Goal: Task Accomplishment & Management: Use online tool/utility

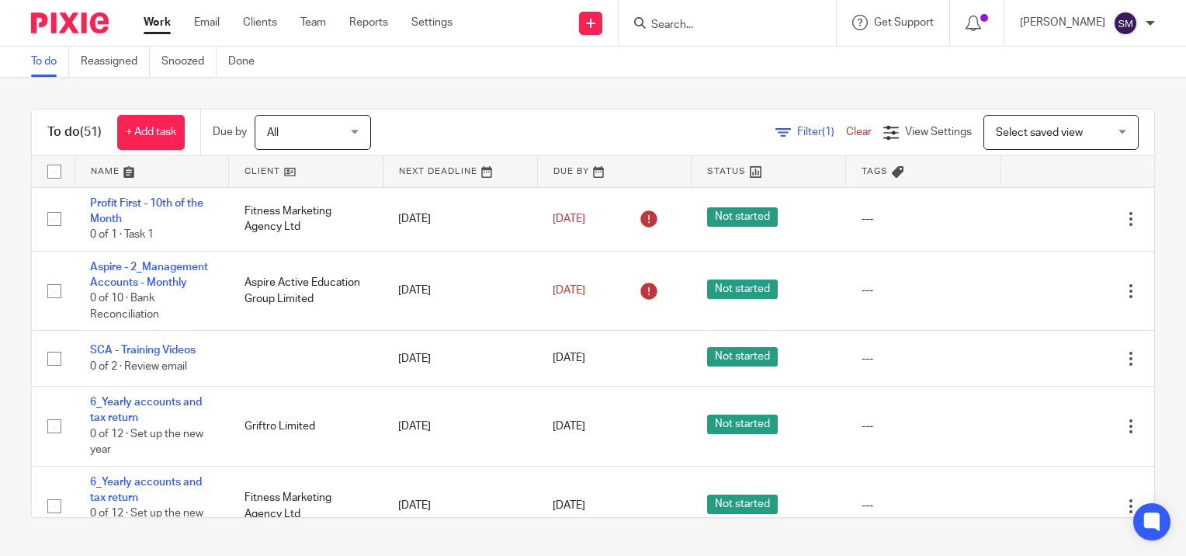
click at [725, 26] on input "Search" at bounding box center [719, 26] width 140 height 14
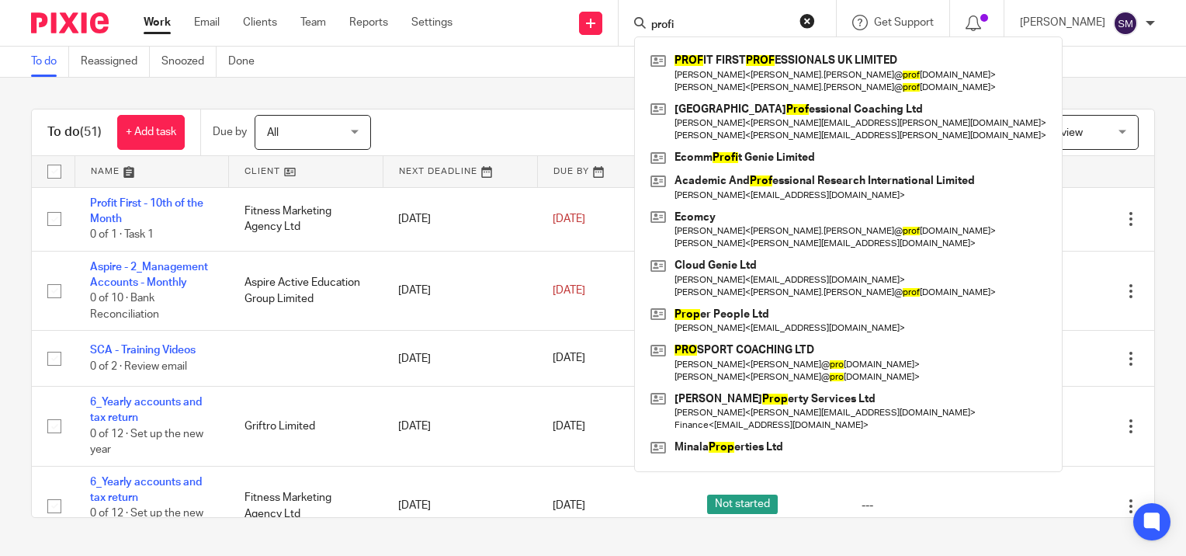
type input "profit"
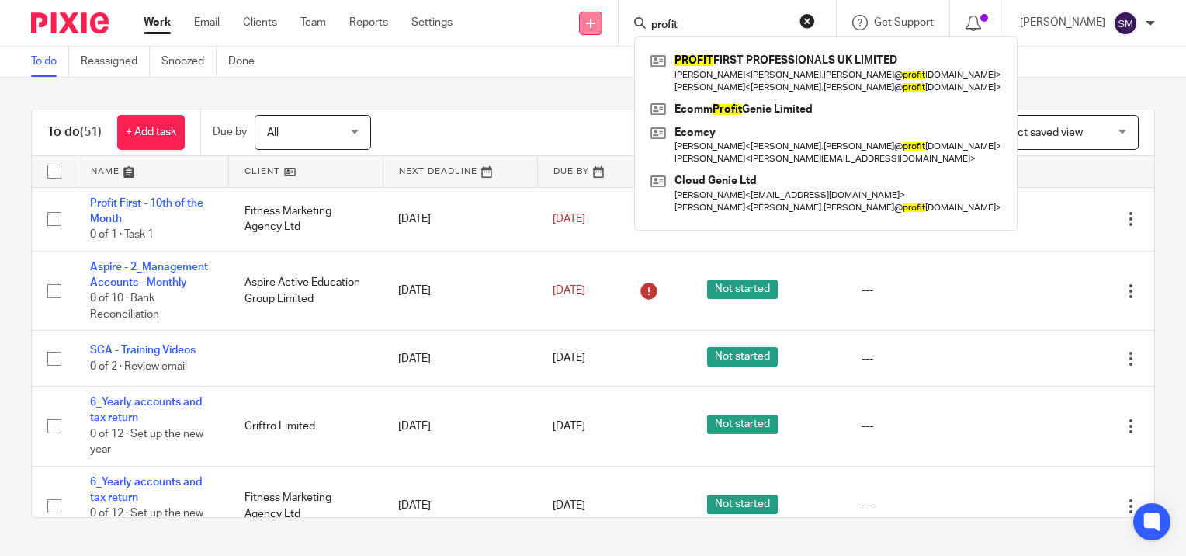
drag, startPoint x: 684, startPoint y: 25, endPoint x: 565, endPoint y: 16, distance: 119.9
click at [565, 16] on div "Send new email Create task Add client Request signature profit PROFIT FIRST PRO…" at bounding box center [831, 23] width 710 height 46
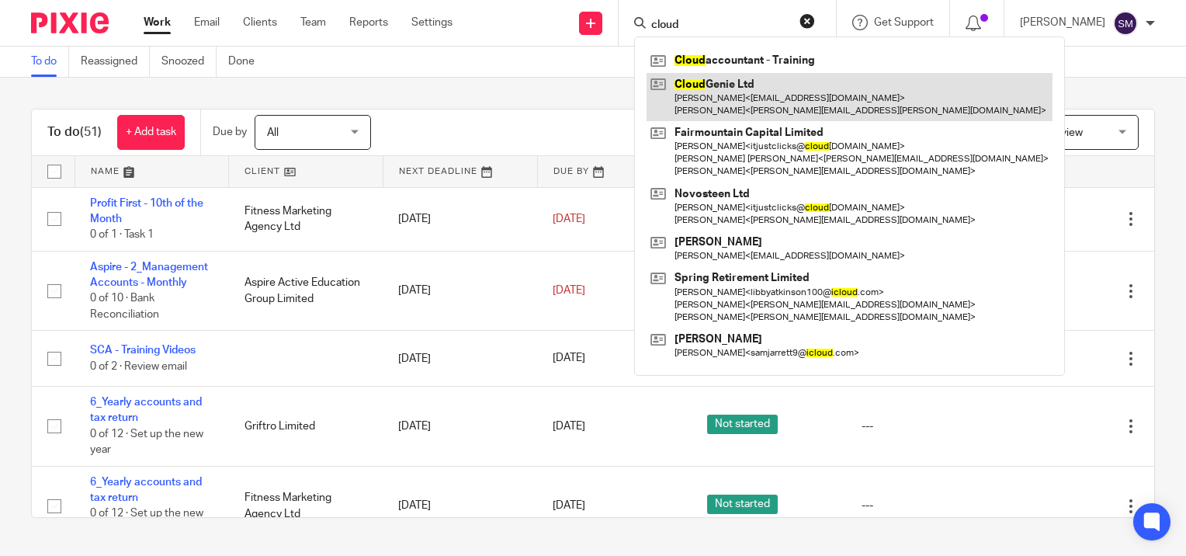
type input "cloud"
click at [709, 96] on link at bounding box center [849, 97] width 406 height 48
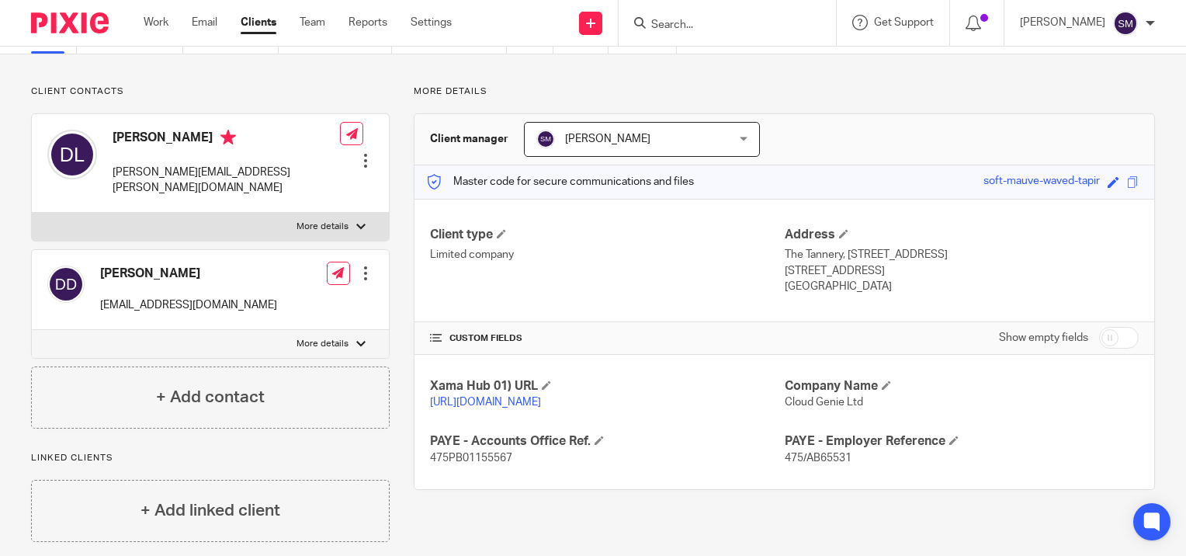
scroll to position [2, 0]
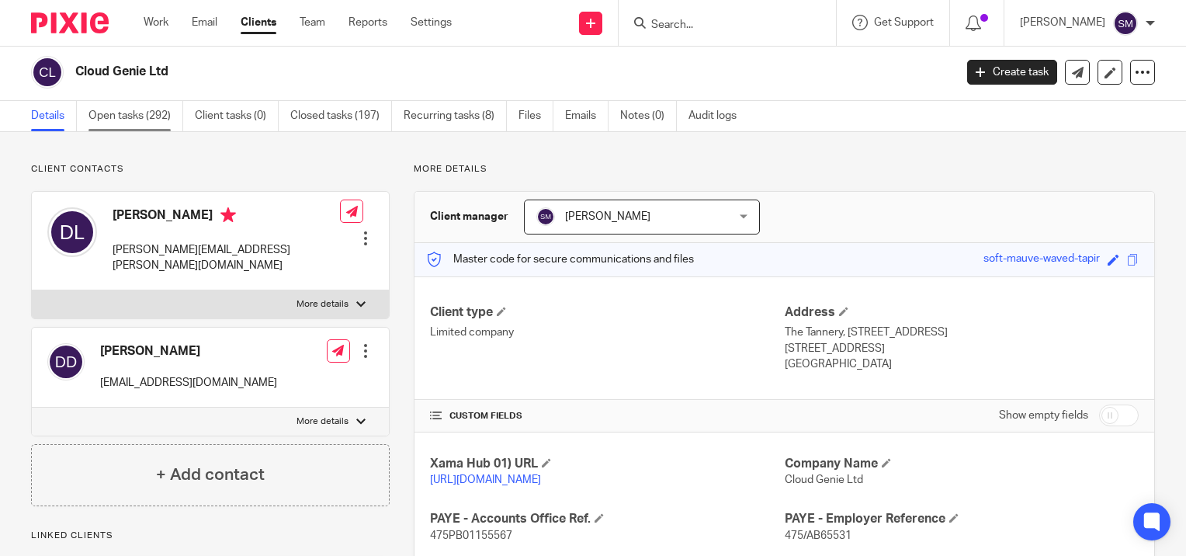
click at [116, 116] on link "Open tasks (292)" at bounding box center [135, 116] width 95 height 30
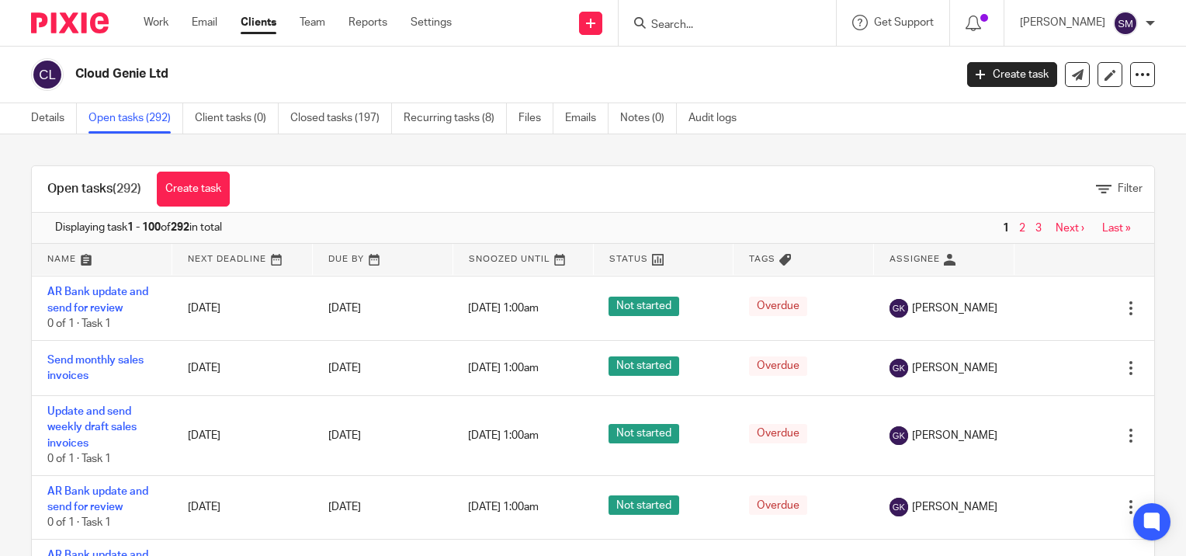
scroll to position [6700, 0]
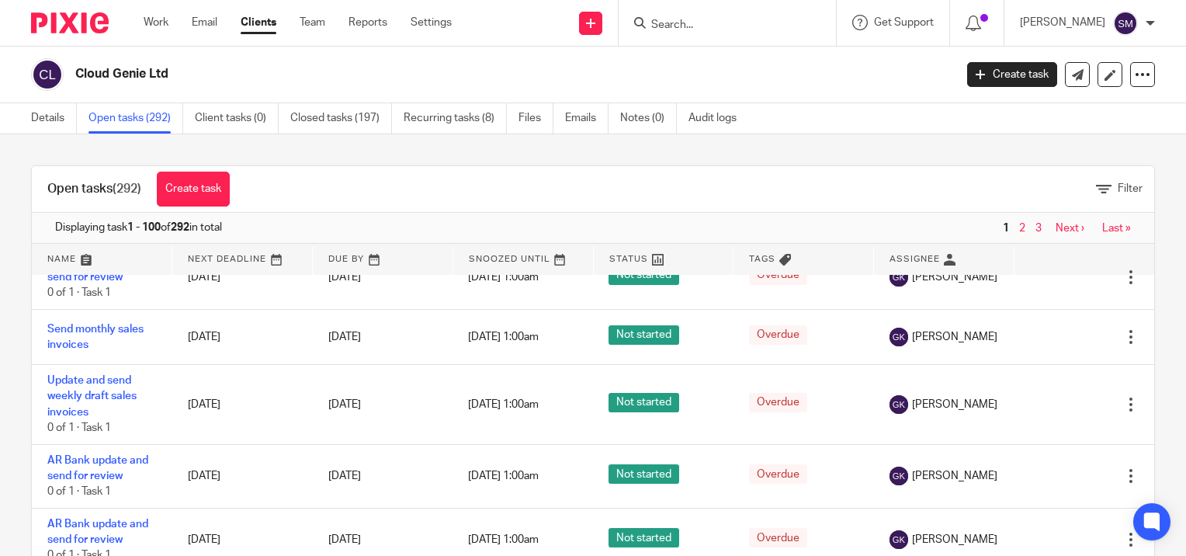
click at [691, 21] on input "Search" at bounding box center [719, 26] width 140 height 14
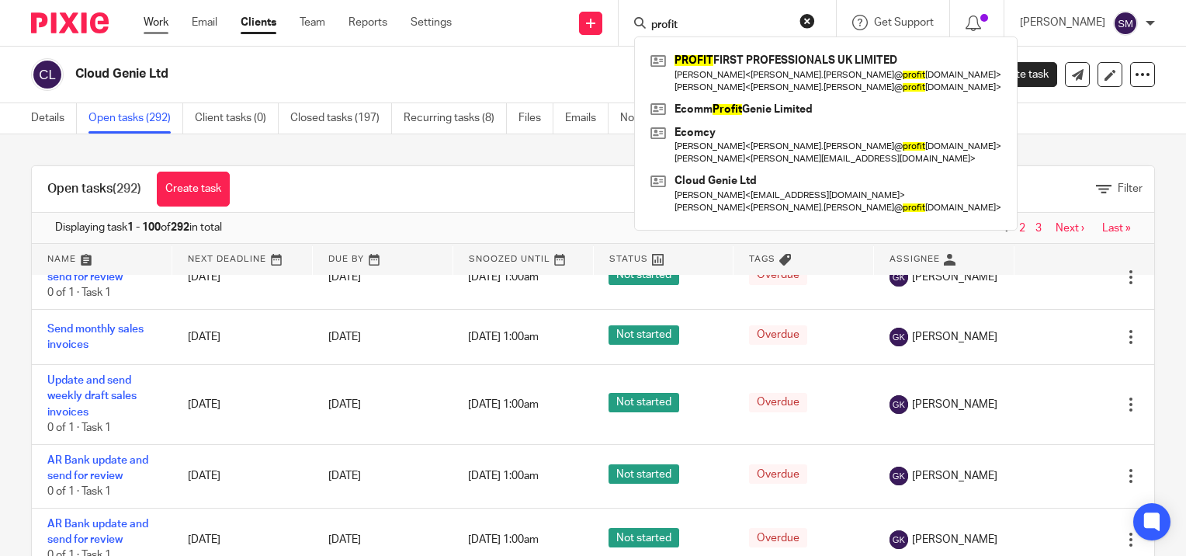
type input "profit"
click at [161, 19] on link "Work" at bounding box center [156, 23] width 25 height 16
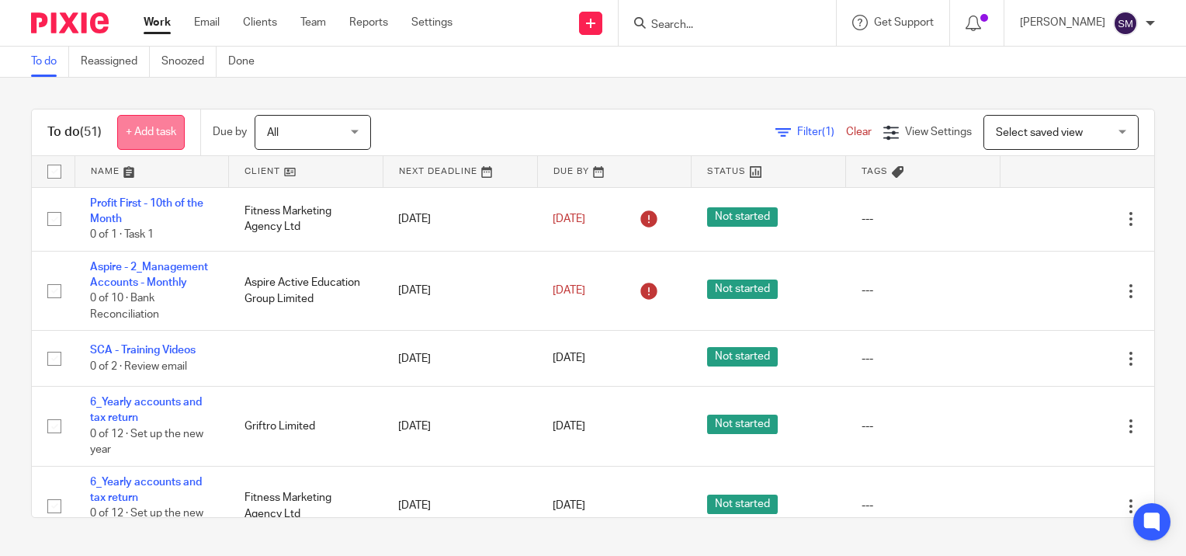
click at [148, 128] on link "+ Add task" at bounding box center [151, 132] width 68 height 35
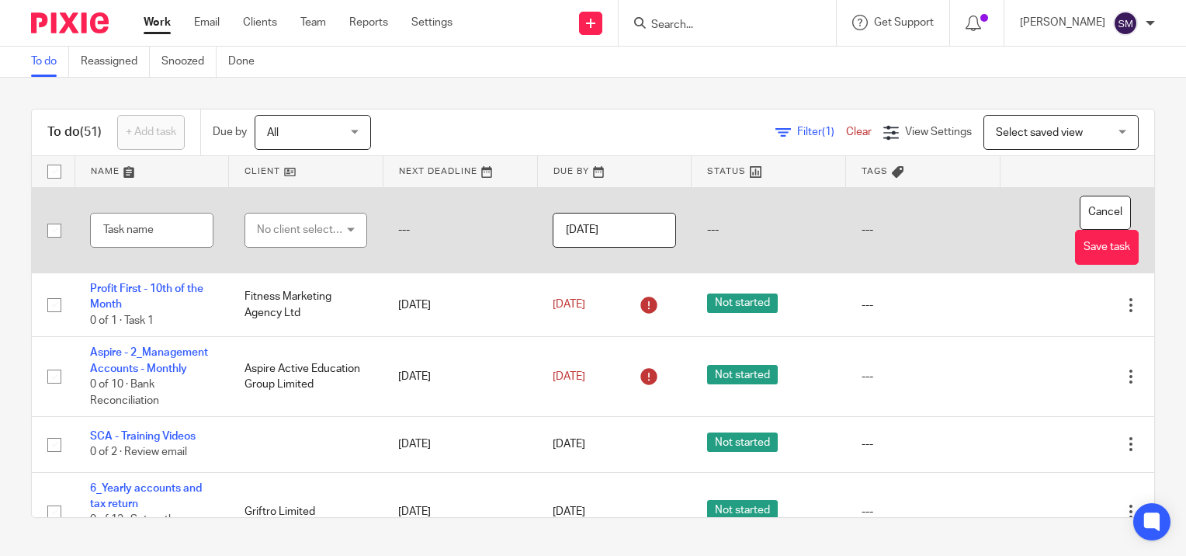
click at [323, 233] on div "No client selected" at bounding box center [301, 229] width 88 height 33
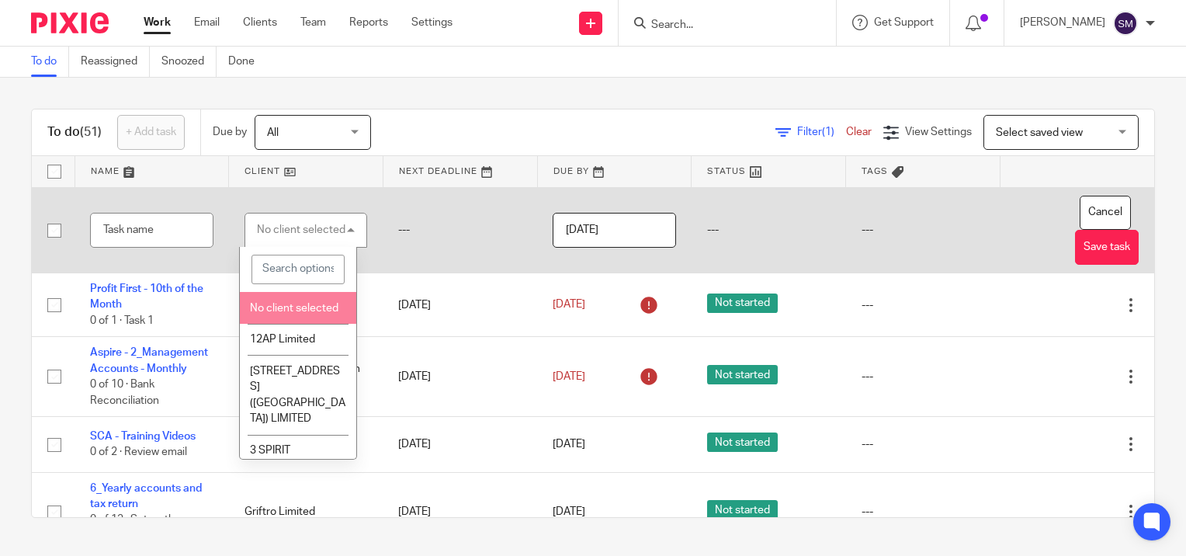
click at [282, 313] on span "No client selected" at bounding box center [294, 308] width 88 height 11
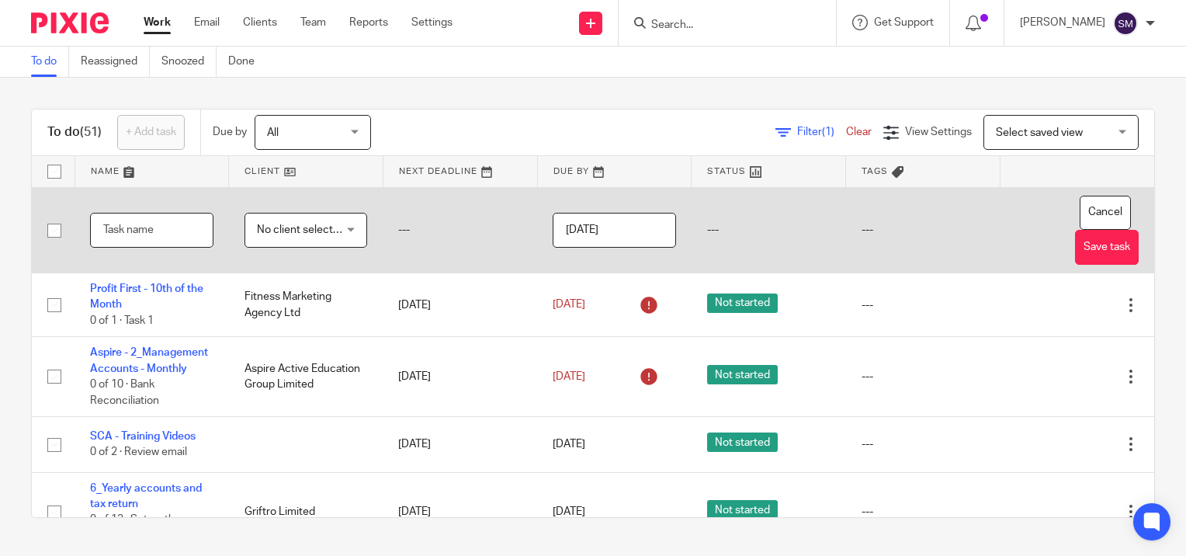
click at [174, 227] on input "text" at bounding box center [151, 230] width 123 height 35
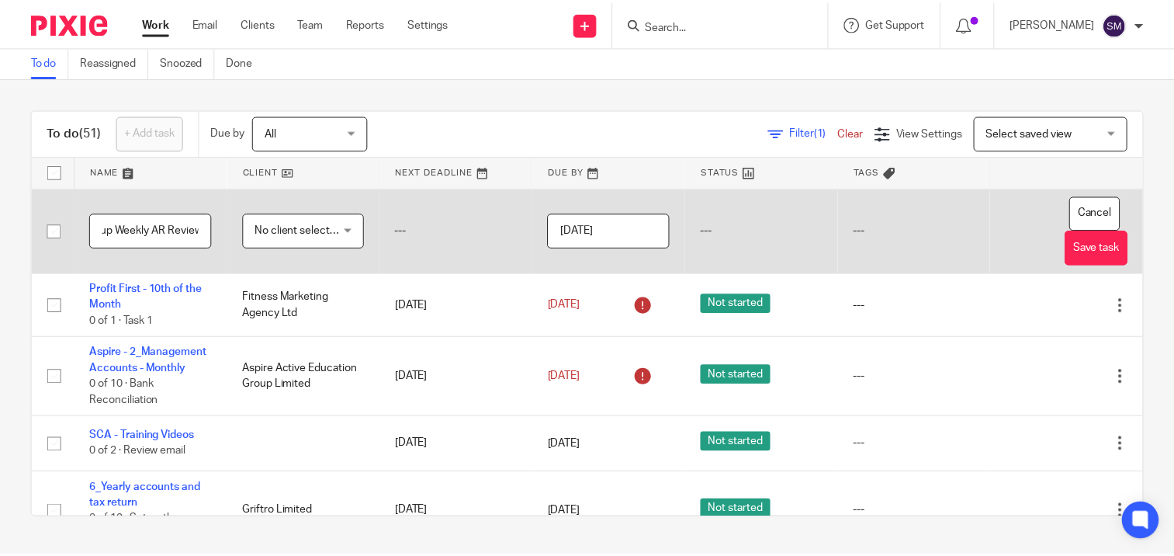
scroll to position [0, 88]
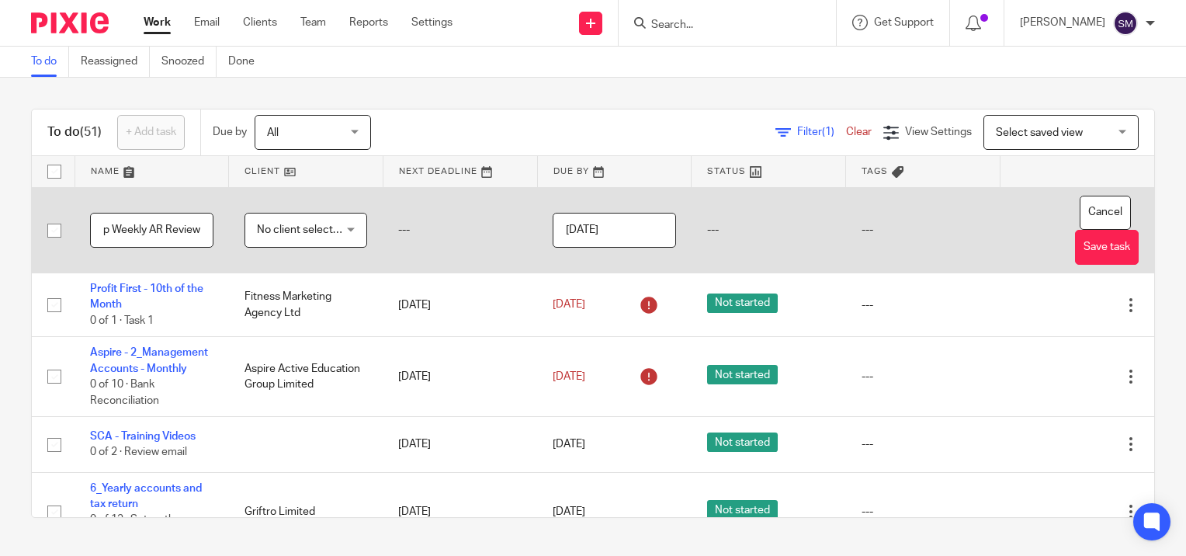
type input "Profit Genie Group Weekly AR Review"
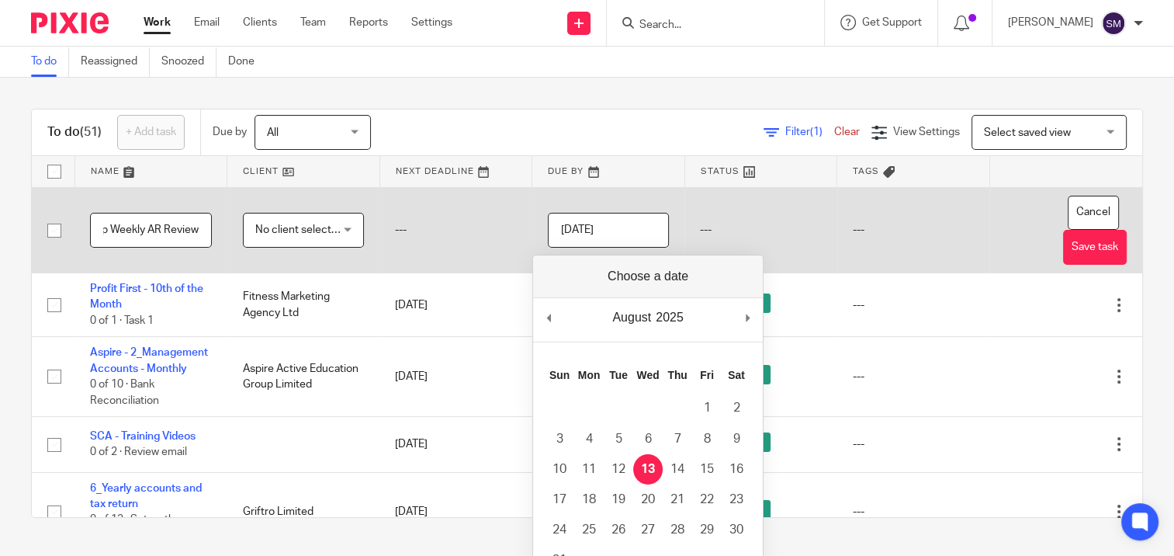
click at [635, 226] on input "[DATE]" at bounding box center [609, 230] width 122 height 35
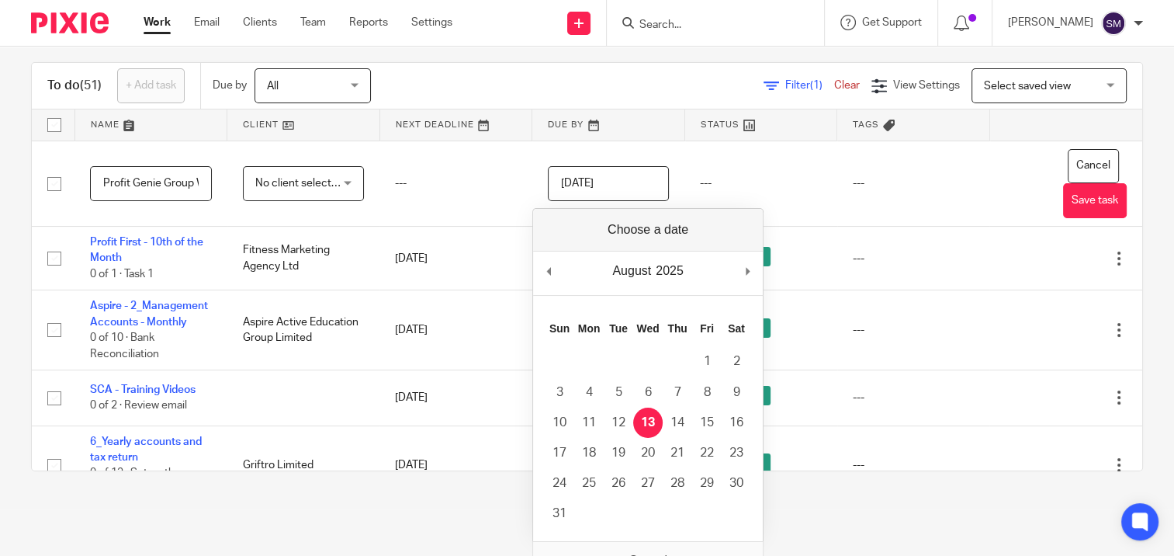
scroll to position [70, 0]
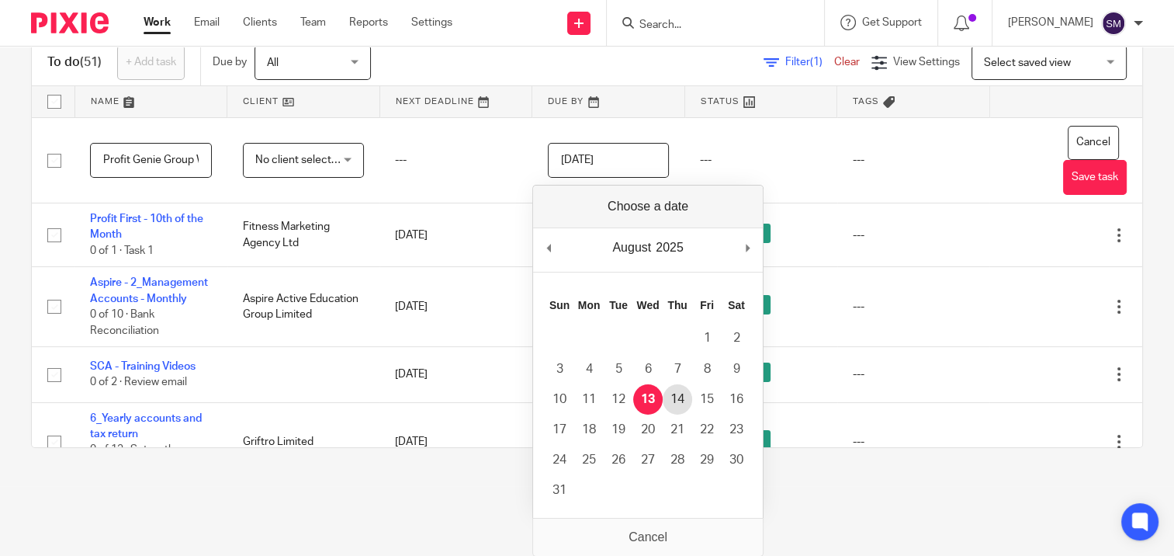
type input "2025-08-14"
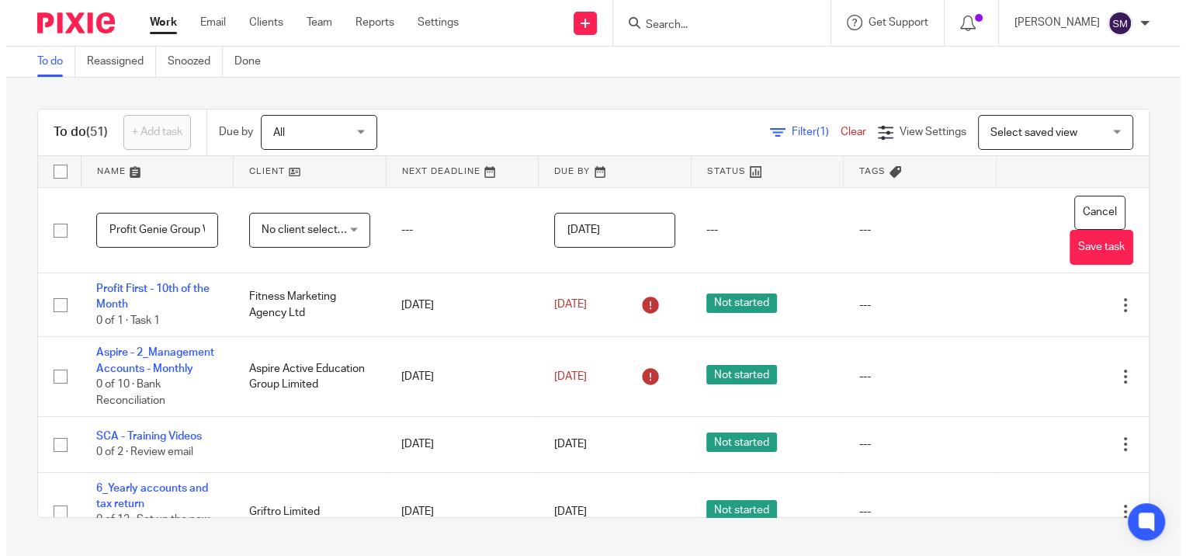
scroll to position [0, 0]
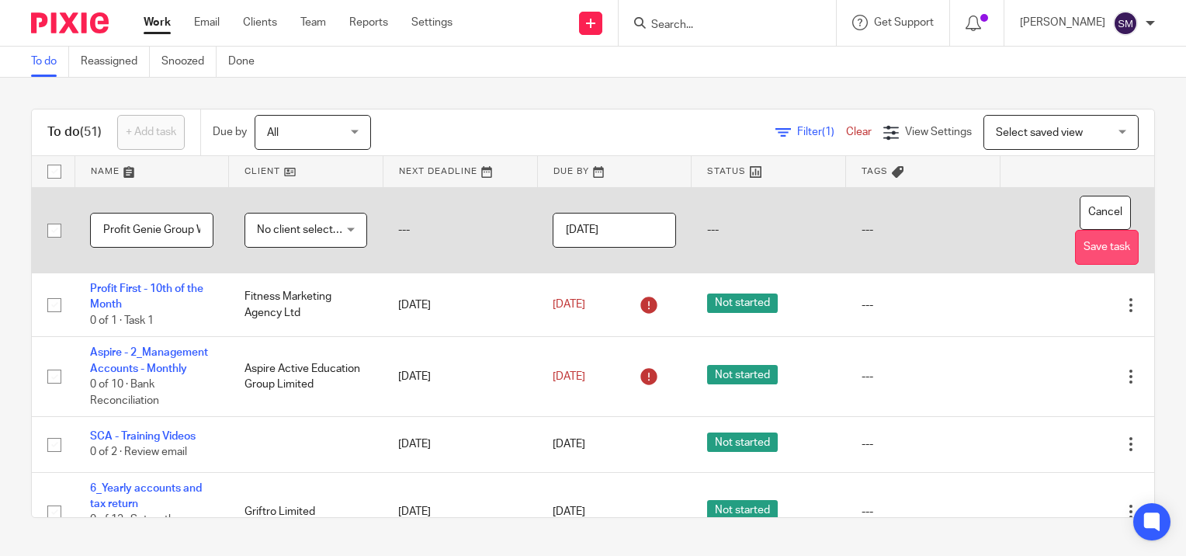
click at [1075, 241] on button "Save task" at bounding box center [1107, 247] width 64 height 35
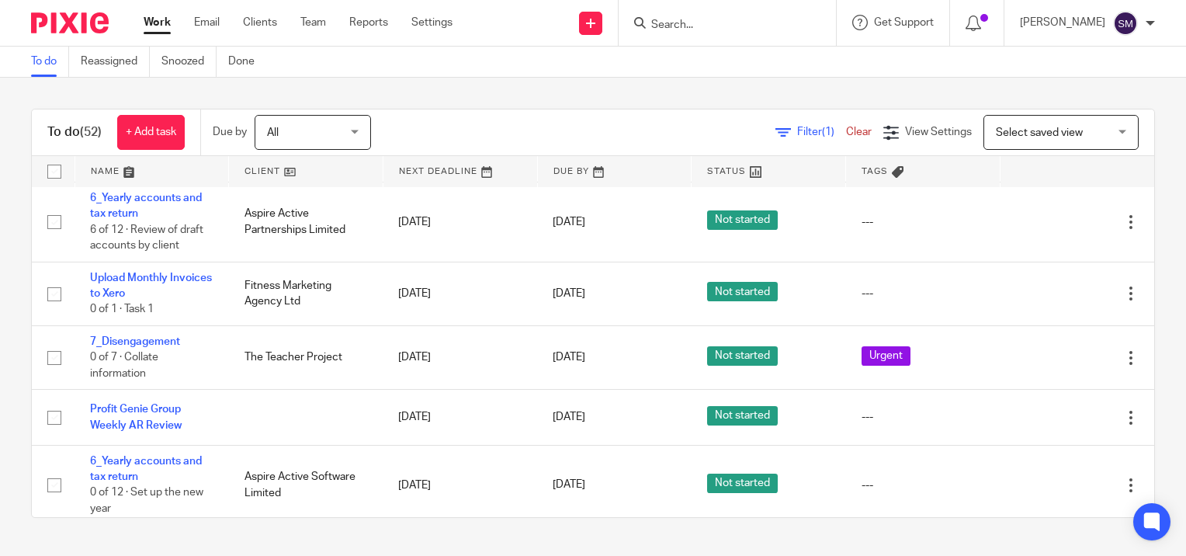
scroll to position [776, 0]
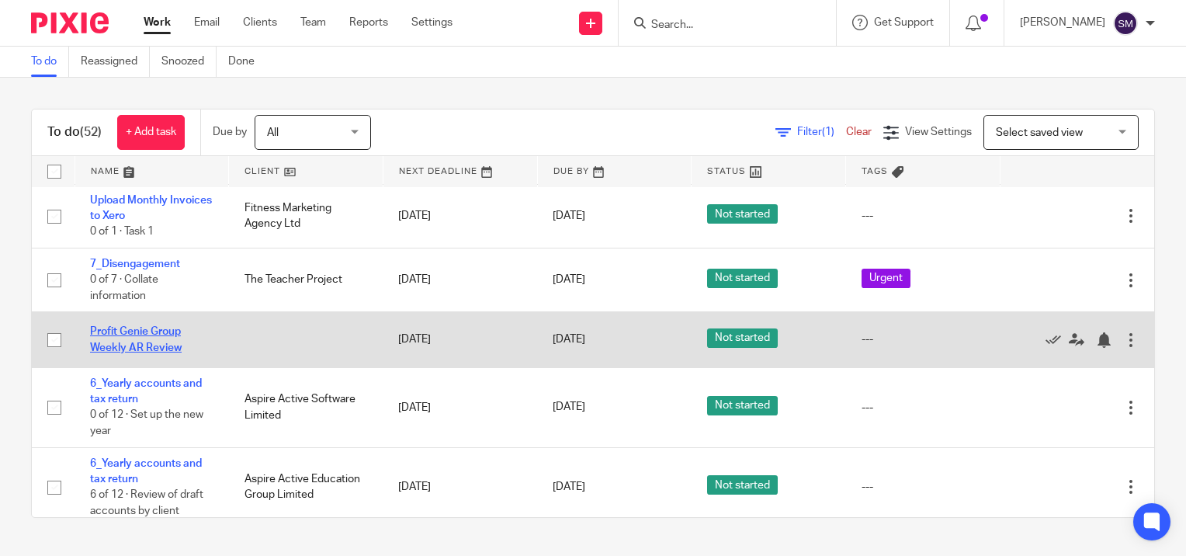
click at [149, 352] on link "Profit Genie Group Weekly AR Review" at bounding box center [136, 339] width 92 height 26
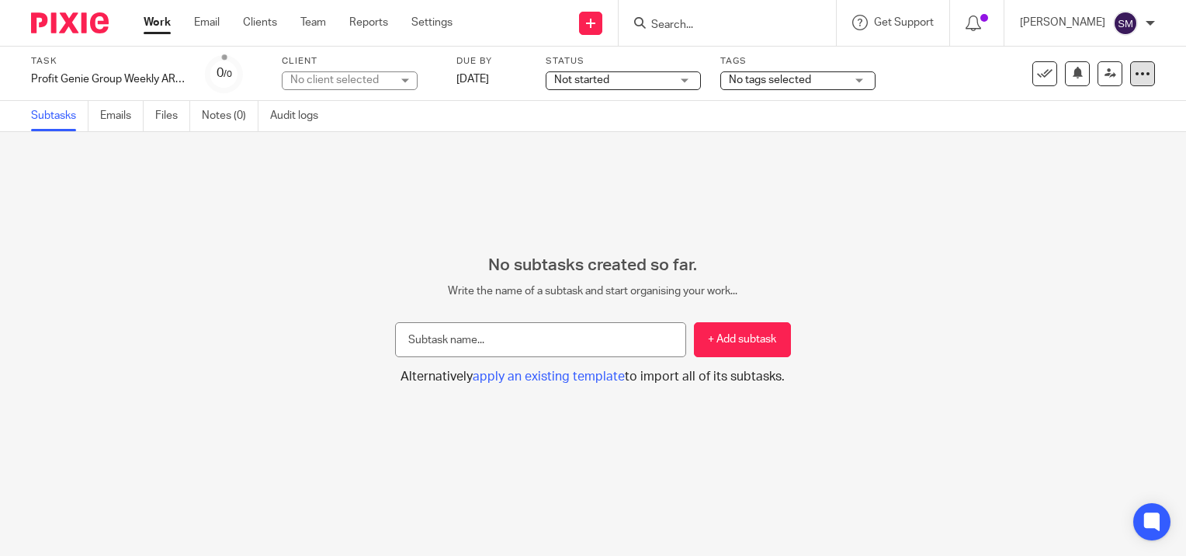
click at [1134, 77] on icon at bounding box center [1142, 74] width 16 height 16
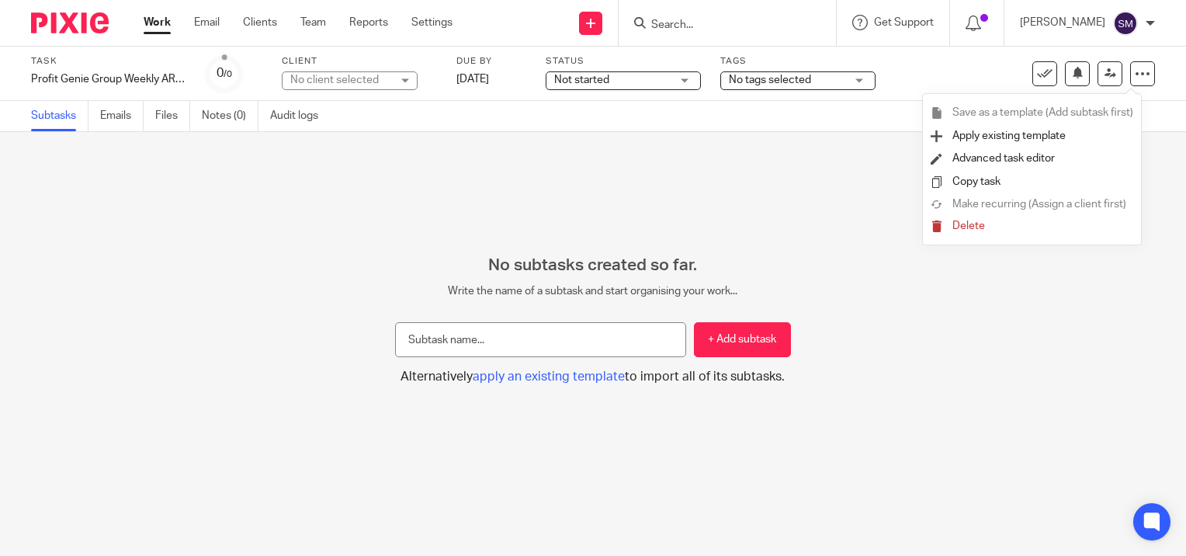
click at [376, 78] on div "No client selected" at bounding box center [340, 80] width 101 height 16
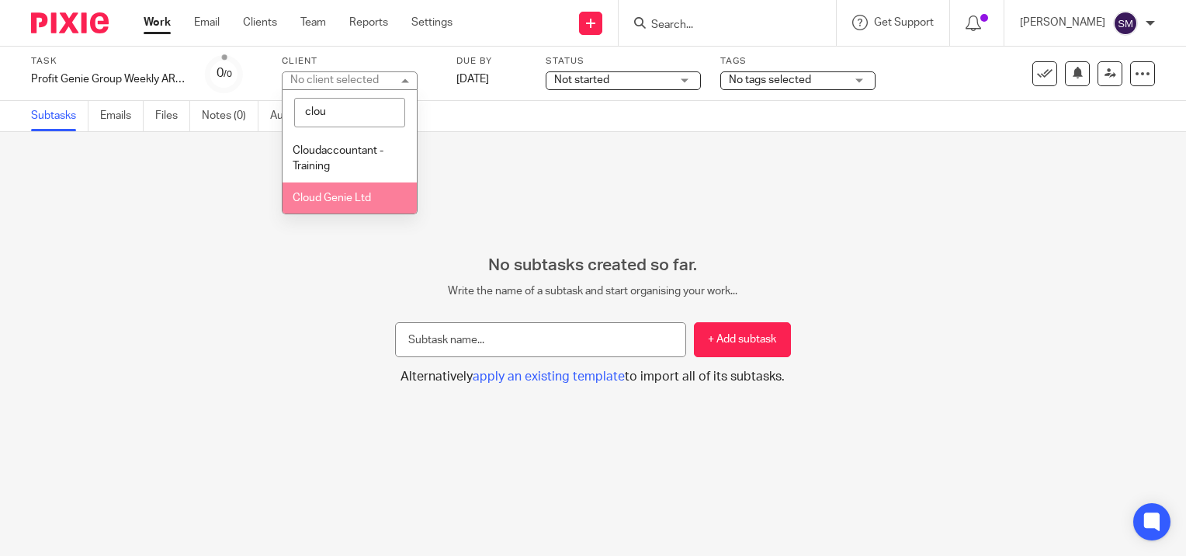
type input "clou"
click at [336, 203] on span "Cloud Genie Ltd" at bounding box center [332, 197] width 78 height 11
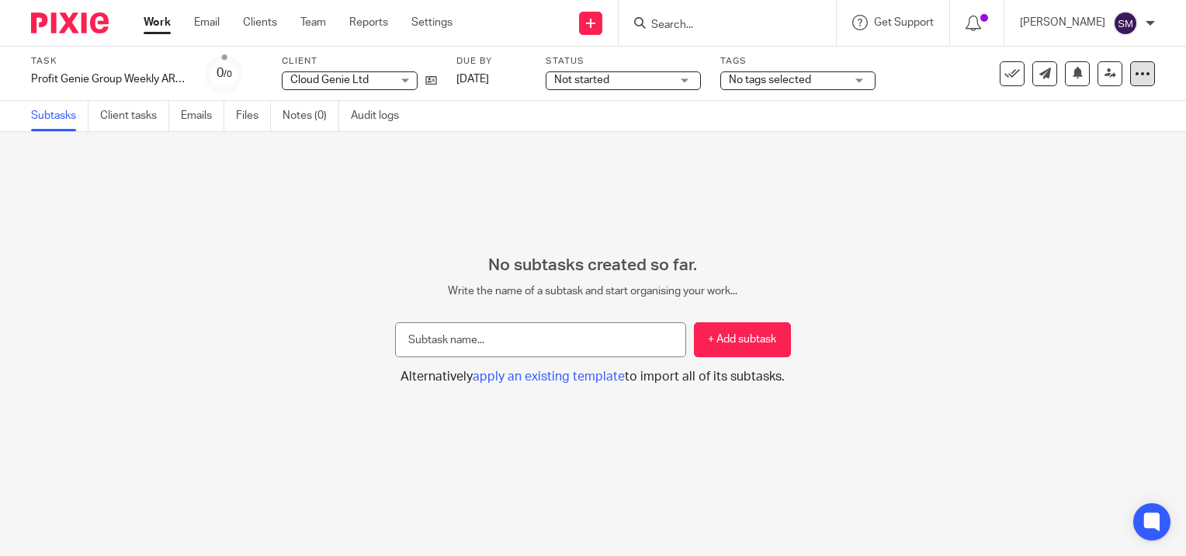
click at [1134, 71] on icon at bounding box center [1142, 74] width 16 height 16
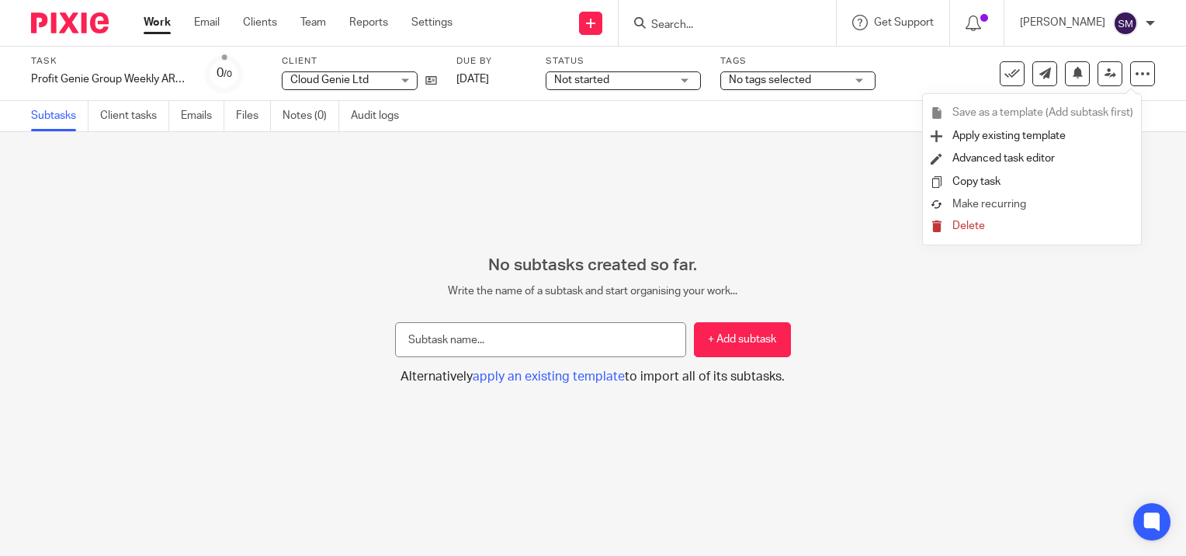
click at [1014, 199] on link "Make recurring" at bounding box center [1031, 205] width 203 height 16
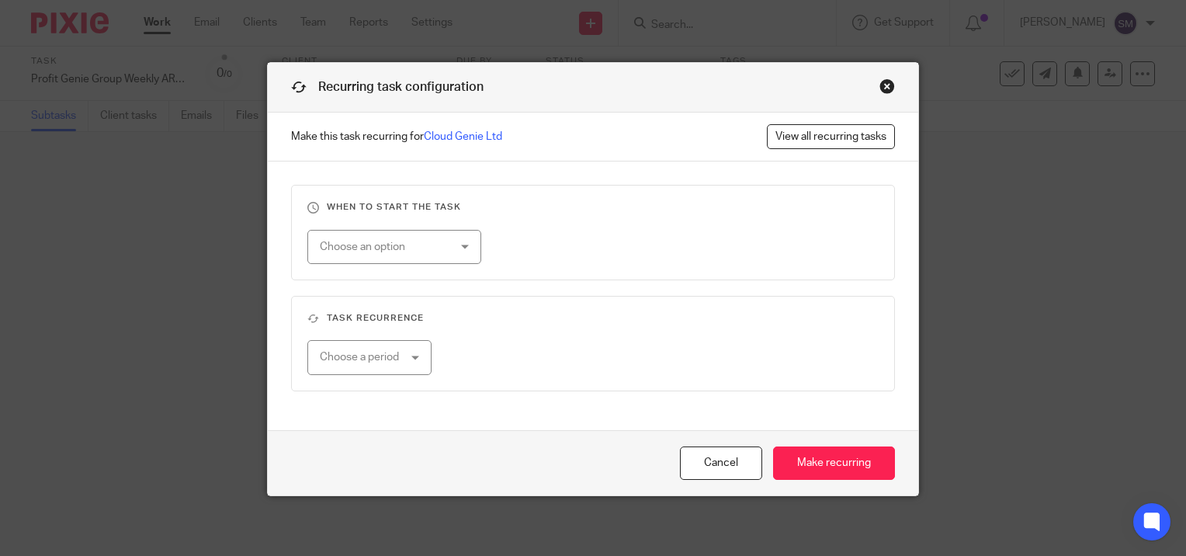
click at [348, 231] on div "Choose an option" at bounding box center [384, 246] width 129 height 33
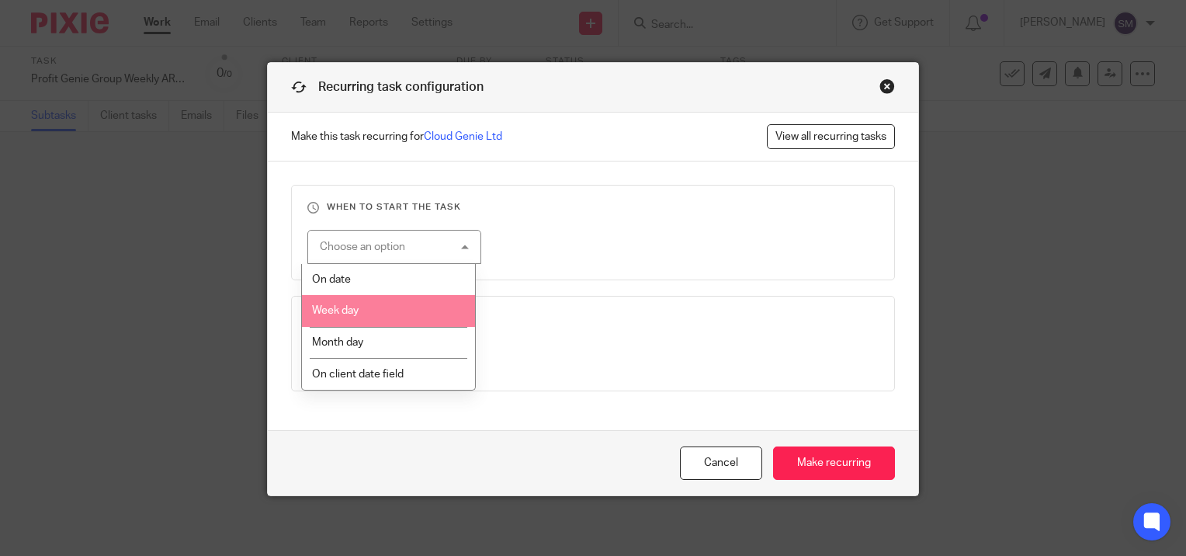
click at [345, 313] on span "Week day" at bounding box center [335, 310] width 47 height 11
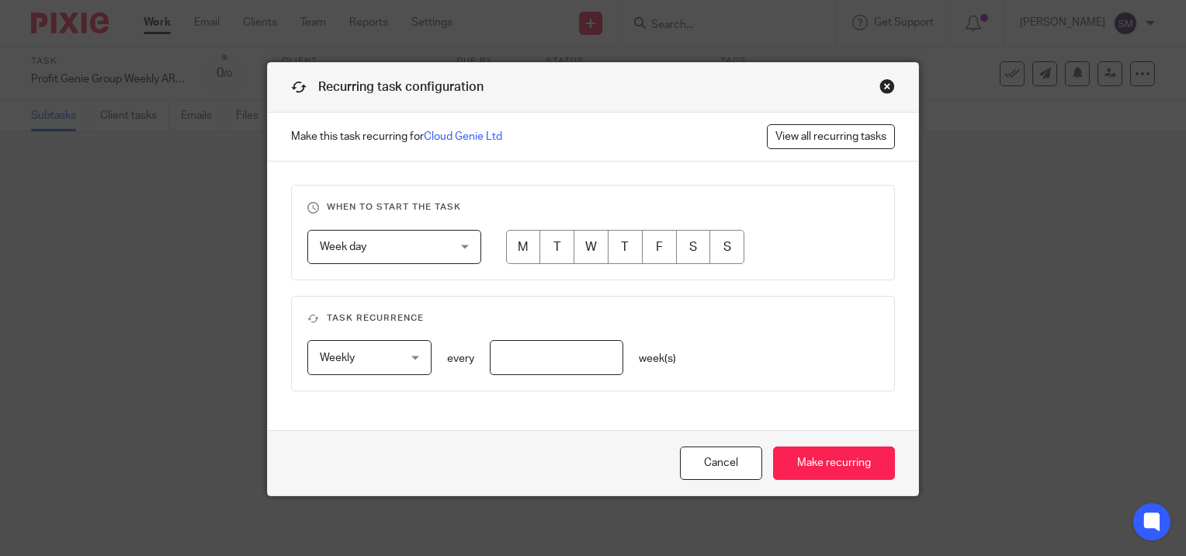
click at [624, 247] on input "radio" at bounding box center [625, 247] width 35 height 35
radio input "true"
click at [500, 354] on input "number" at bounding box center [556, 357] width 133 height 35
type input "1"
click at [807, 461] on input "Make recurring" at bounding box center [834, 462] width 122 height 33
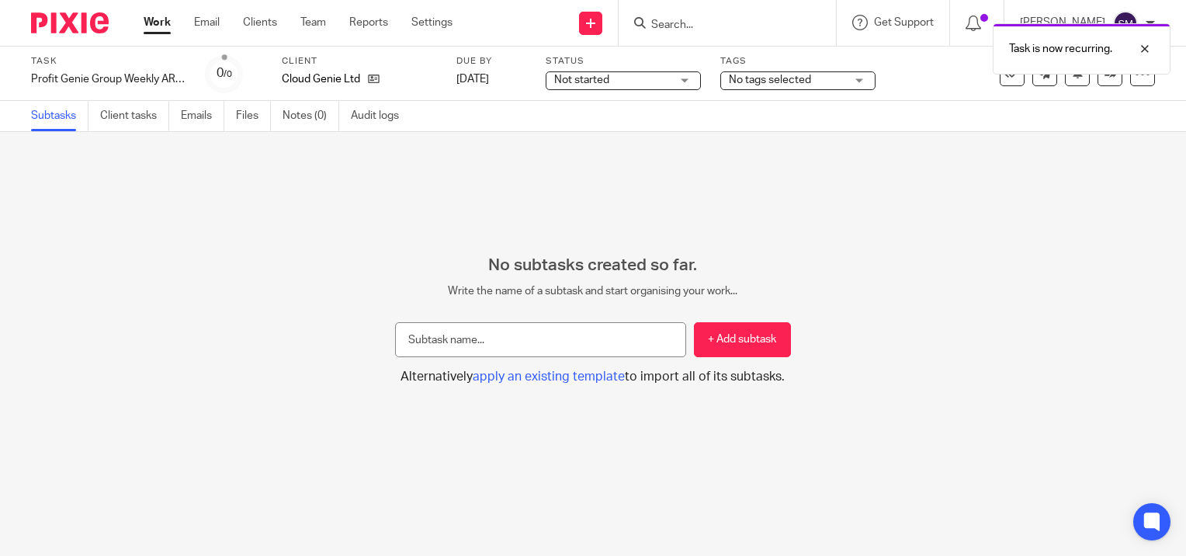
click at [160, 23] on link "Work" at bounding box center [157, 23] width 27 height 16
